Goal: Navigation & Orientation: Find specific page/section

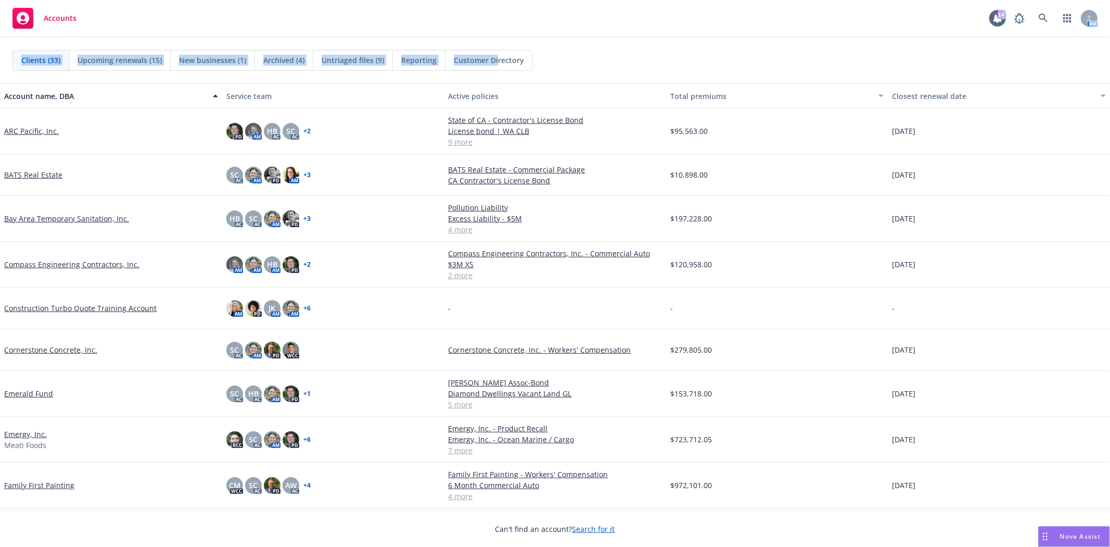
drag, startPoint x: 480, startPoint y: 9, endPoint x: 497, endPoint y: 52, distance: 45.8
click at [497, 52] on div "Accounts 14 AM Clients (33) Upcoming renewals (15) New businesses (1) Archived …" at bounding box center [555, 273] width 1110 height 547
